Goal: Information Seeking & Learning: Check status

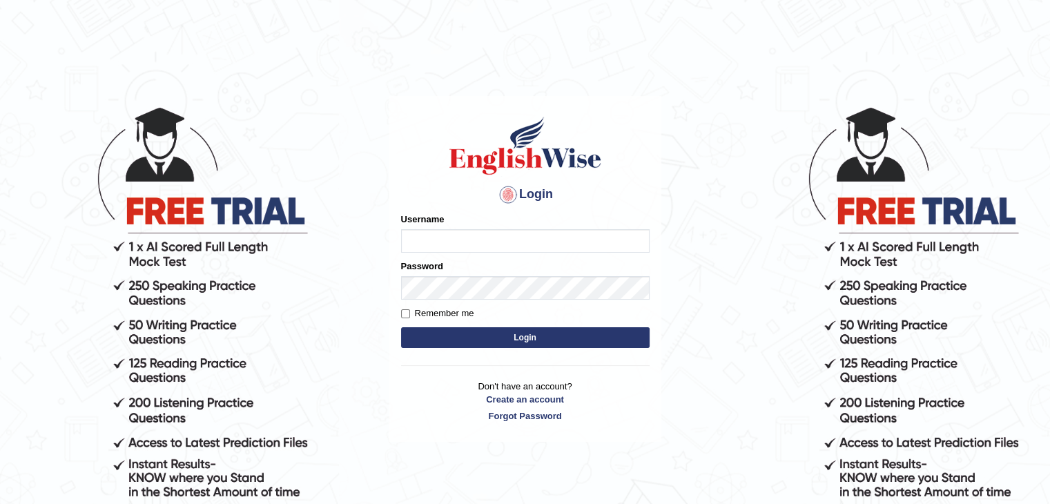
type input "Miko39"
click at [556, 341] on button "Login" at bounding box center [525, 337] width 248 height 21
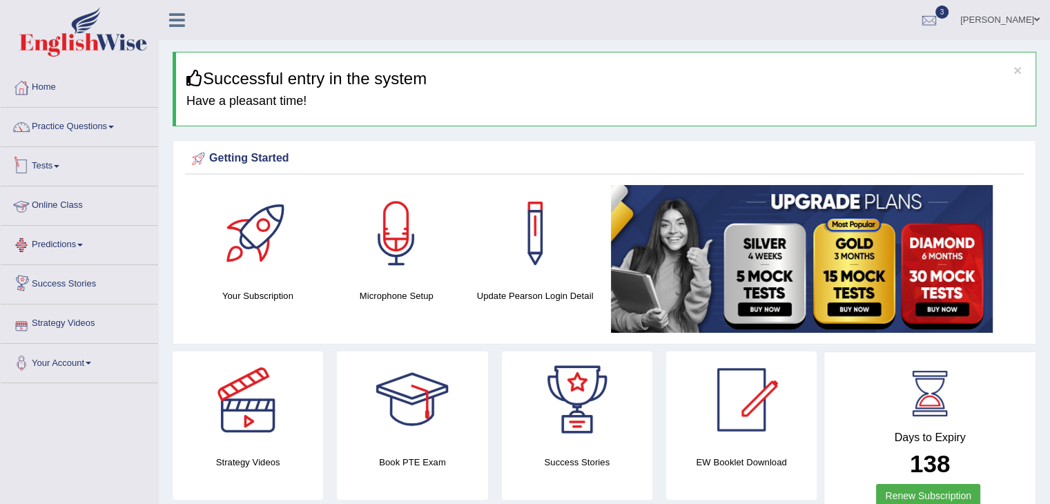
click at [52, 164] on link "Tests" at bounding box center [79, 164] width 157 height 35
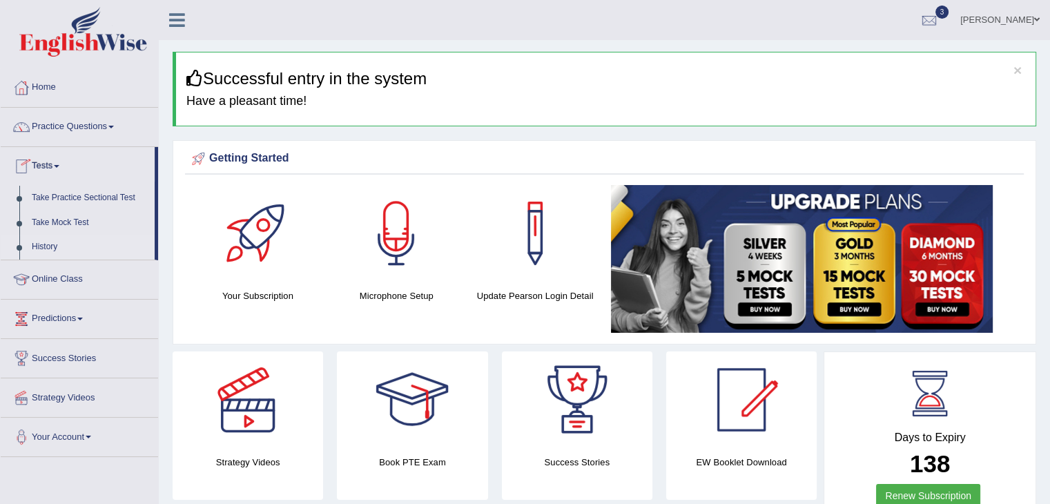
click at [44, 247] on link "History" at bounding box center [90, 247] width 129 height 25
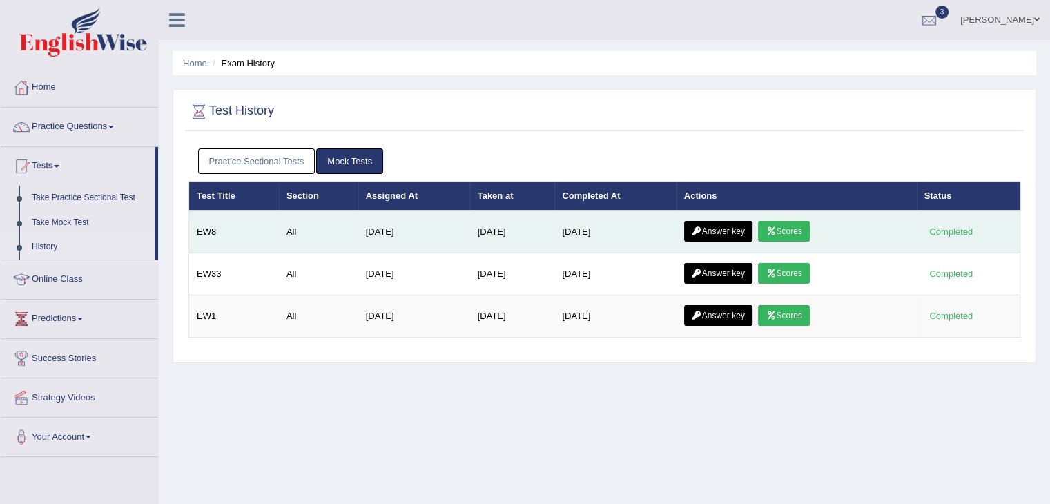
click at [796, 234] on link "Scores" at bounding box center [783, 231] width 51 height 21
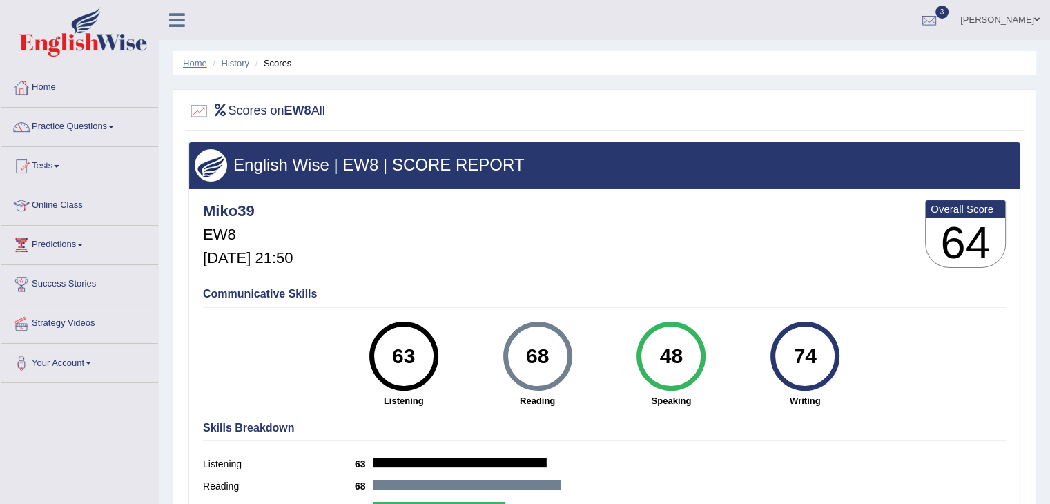
click at [191, 63] on link "Home" at bounding box center [195, 63] width 24 height 10
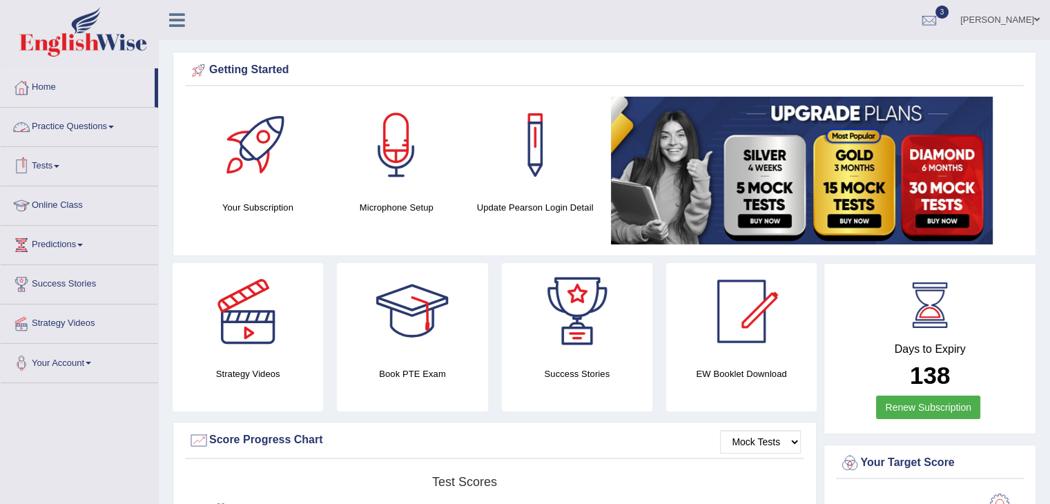
click at [57, 162] on link "Tests" at bounding box center [79, 164] width 157 height 35
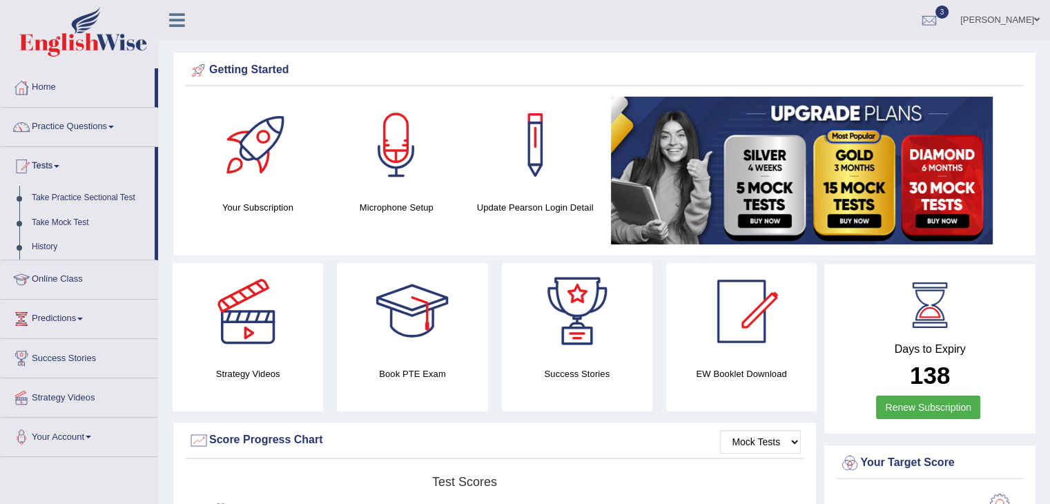
click at [45, 248] on link "History" at bounding box center [90, 247] width 129 height 25
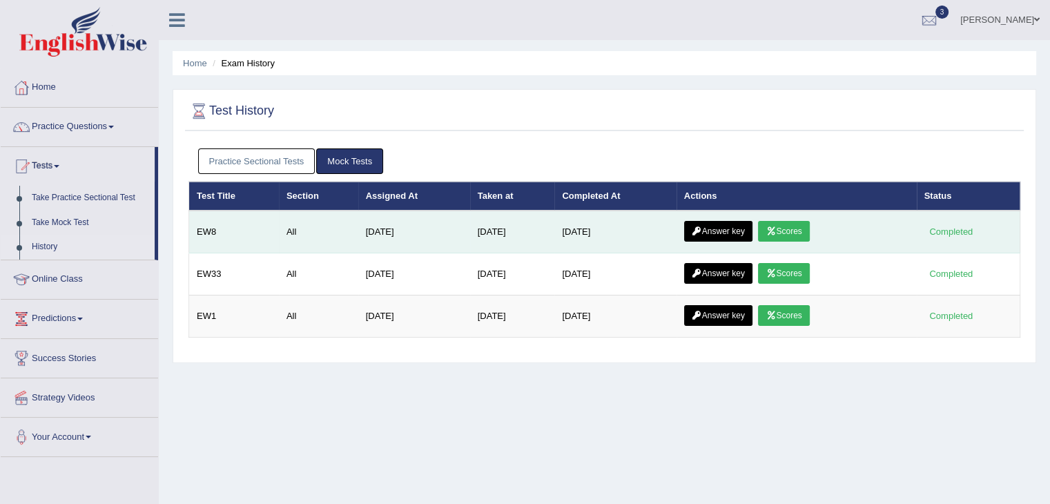
click at [795, 230] on link "Scores" at bounding box center [783, 231] width 51 height 21
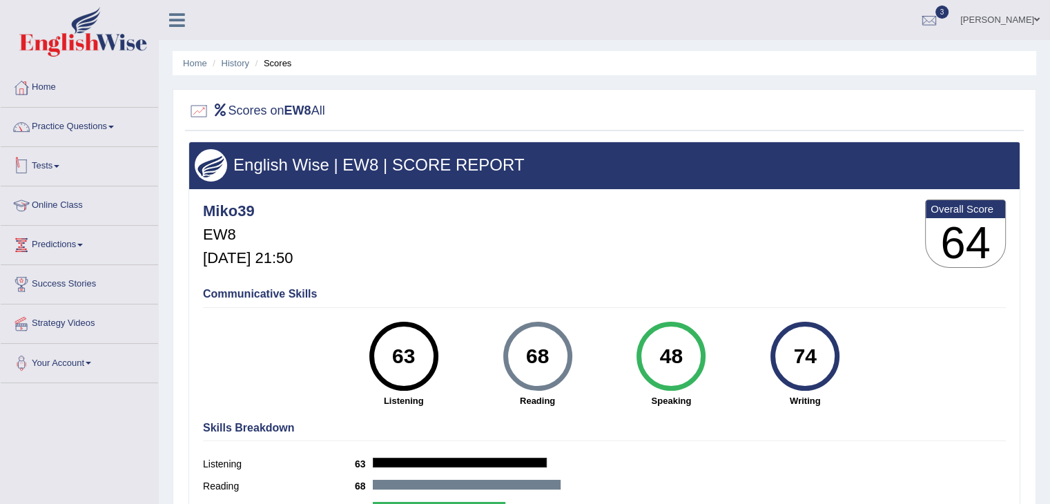
click at [57, 162] on link "Tests" at bounding box center [79, 164] width 157 height 35
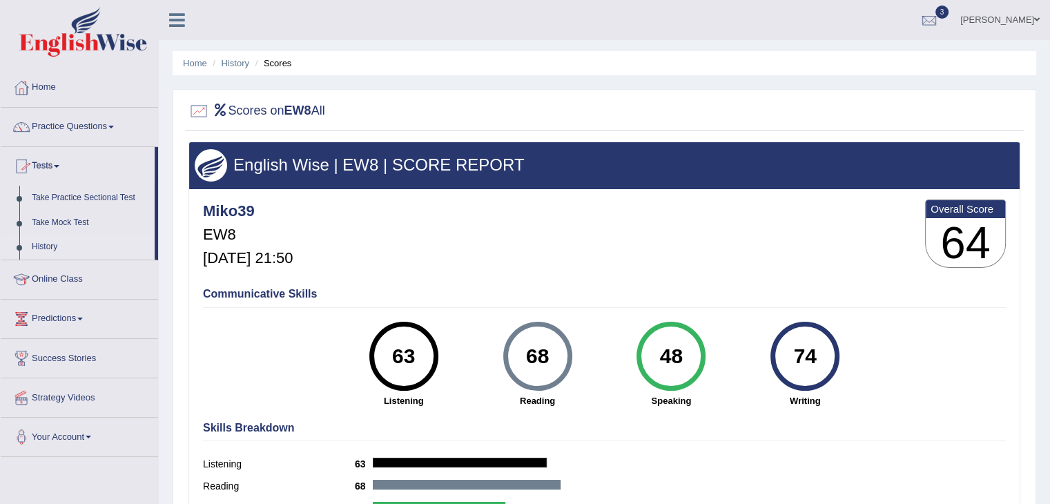
click at [52, 248] on link "History" at bounding box center [90, 247] width 129 height 25
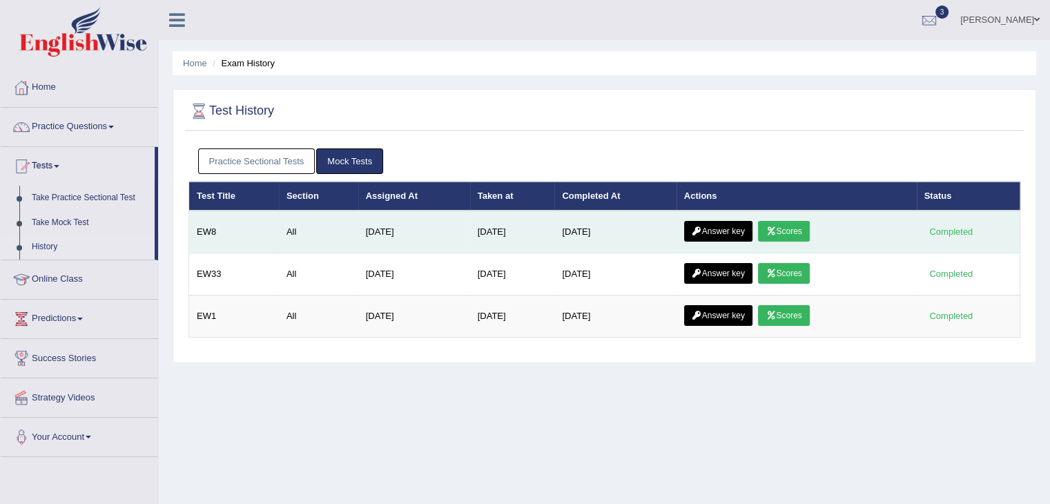
click at [726, 227] on link "Answer key" at bounding box center [718, 231] width 68 height 21
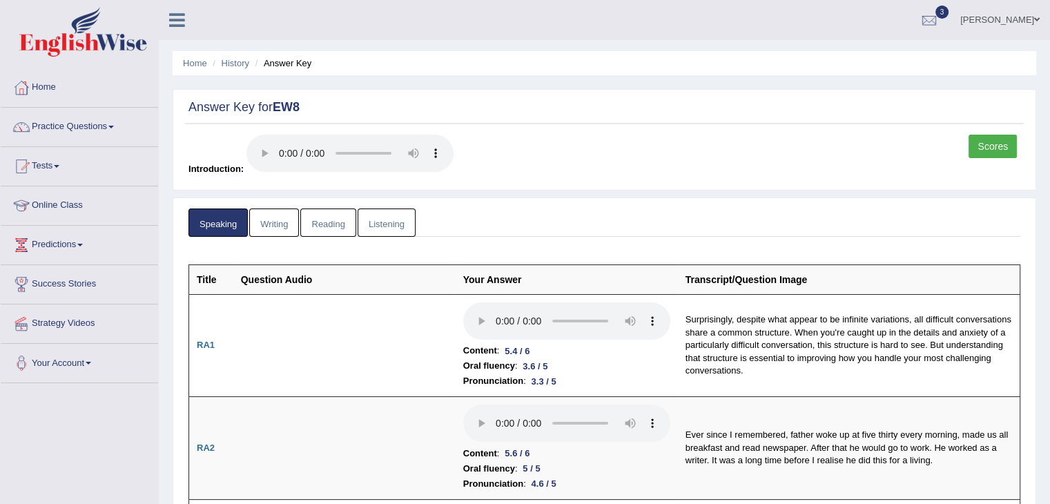
click at [277, 227] on link "Writing" at bounding box center [274, 222] width 50 height 28
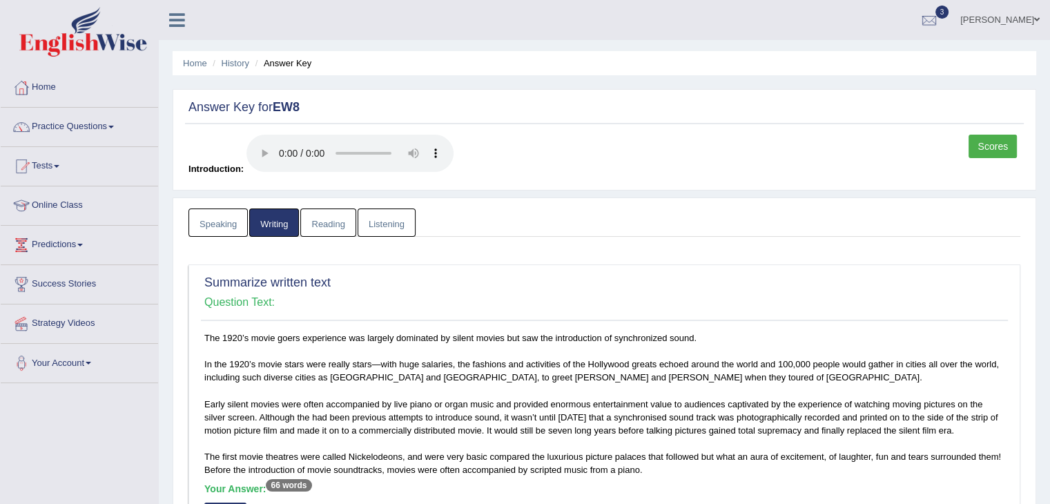
click at [308, 222] on link "Reading" at bounding box center [327, 222] width 55 height 28
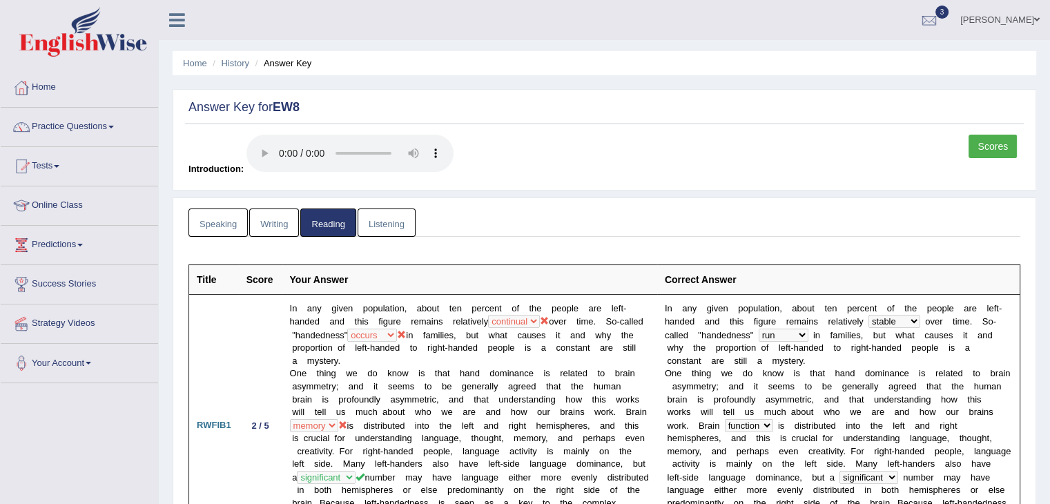
click at [378, 227] on link "Listening" at bounding box center [387, 222] width 58 height 28
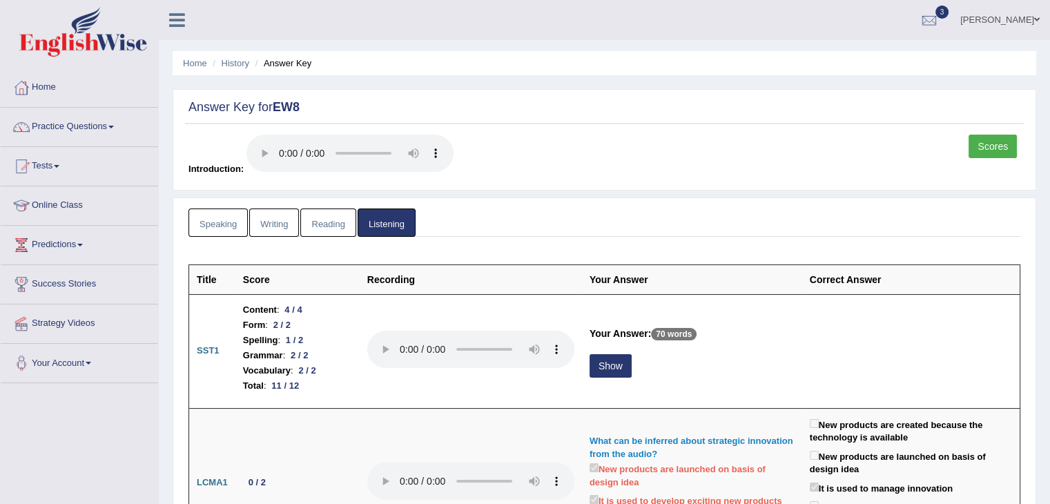
click at [218, 222] on link "Speaking" at bounding box center [217, 222] width 59 height 28
